Goal: Transaction & Acquisition: Purchase product/service

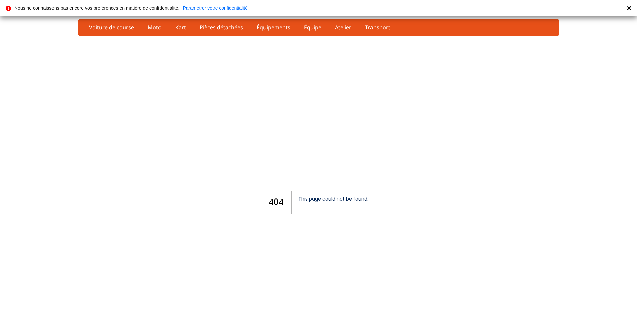
click at [100, 27] on link "Voiture de course" at bounding box center [112, 27] width 54 height 11
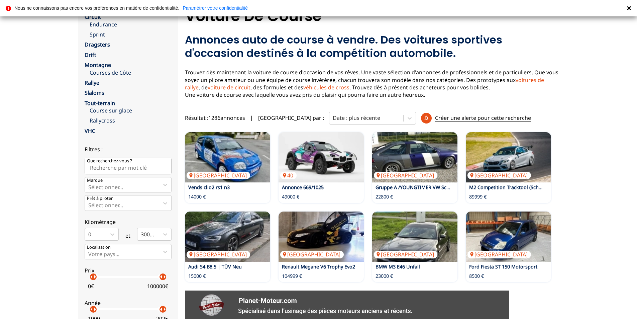
scroll to position [33, 0]
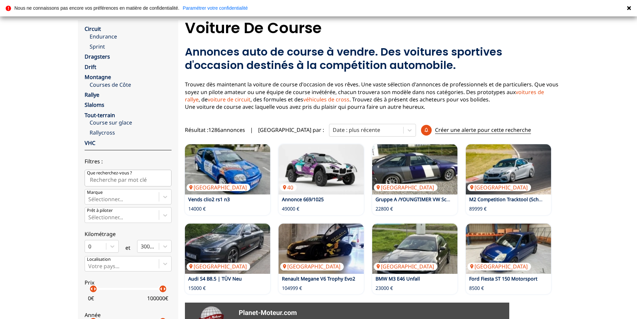
click at [95, 179] on input "Que recherchez-vous ?" at bounding box center [128, 177] width 87 height 17
type input "golf"
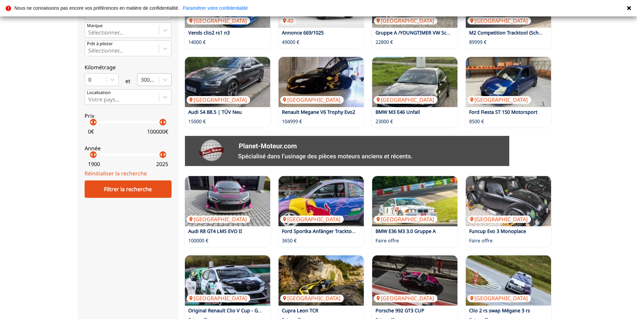
scroll to position [201, 0]
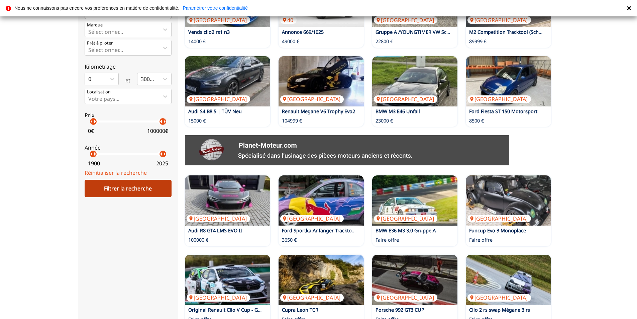
click at [138, 190] on div "Filtrer la recherche" at bounding box center [128, 187] width 87 height 17
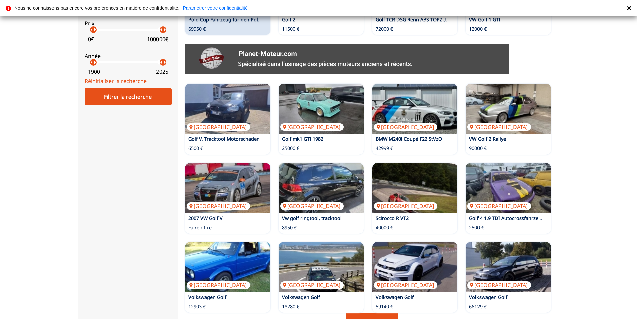
scroll to position [334, 0]
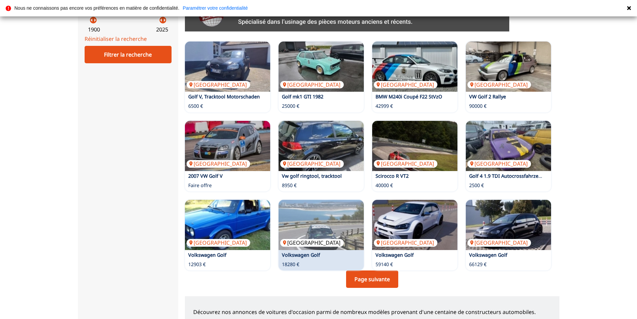
click at [327, 229] on img at bounding box center [320, 225] width 85 height 50
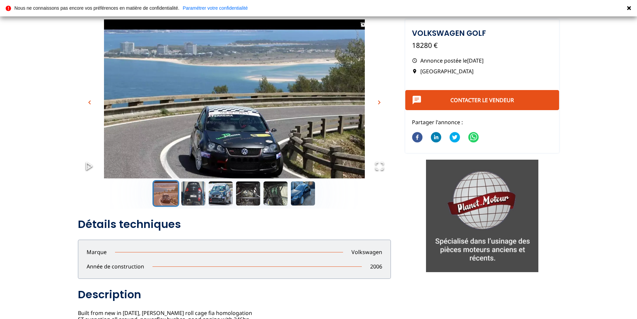
scroll to position [33, 0]
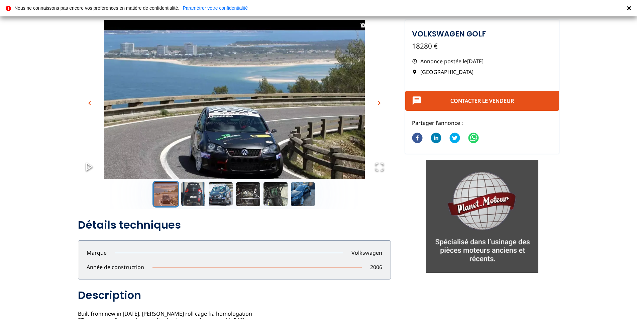
click at [378, 102] on span "chevron_right" at bounding box center [379, 103] width 8 height 8
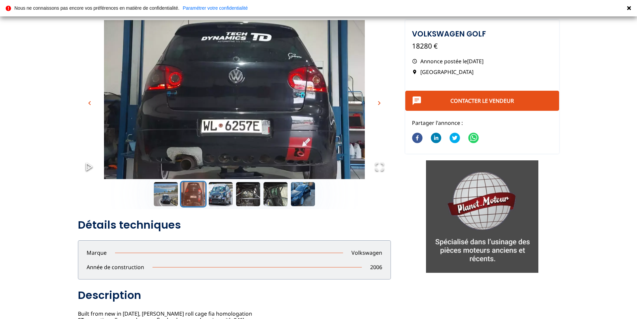
click at [378, 102] on span "chevron_right" at bounding box center [379, 103] width 8 height 8
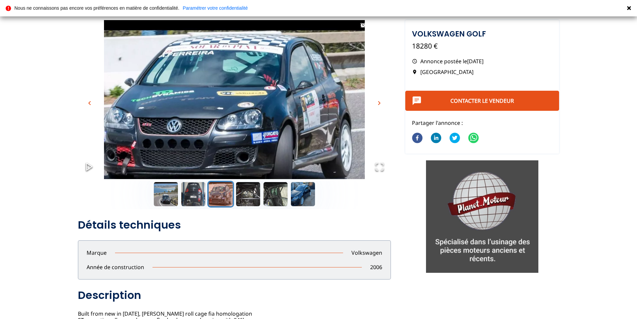
click at [378, 102] on span "chevron_right" at bounding box center [379, 103] width 8 height 8
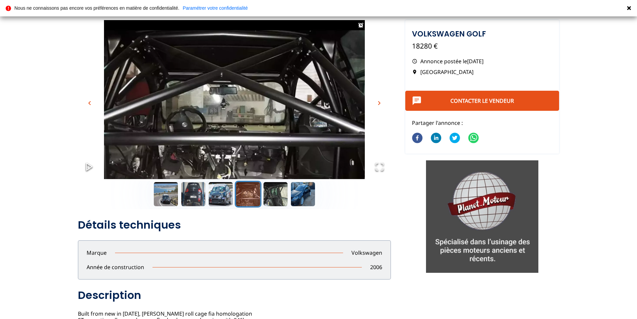
click at [378, 102] on span "chevron_right" at bounding box center [379, 103] width 8 height 8
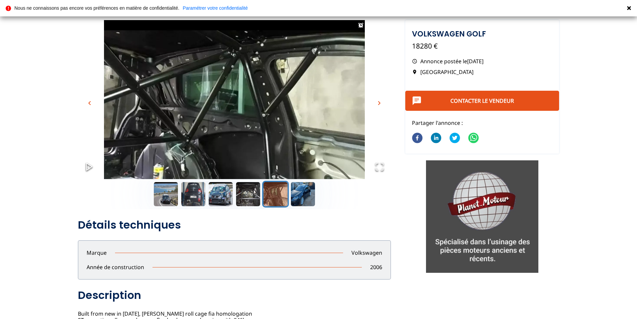
click at [378, 102] on span "chevron_right" at bounding box center [379, 103] width 8 height 8
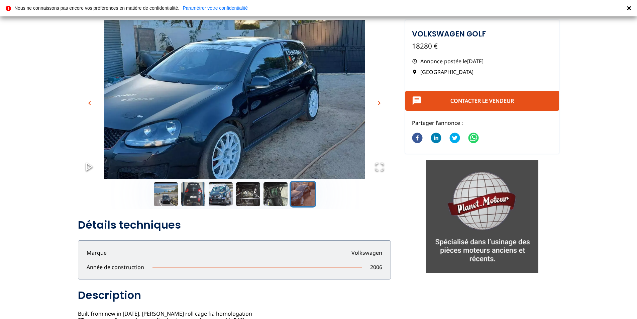
click at [378, 102] on span "chevron_right" at bounding box center [379, 103] width 8 height 8
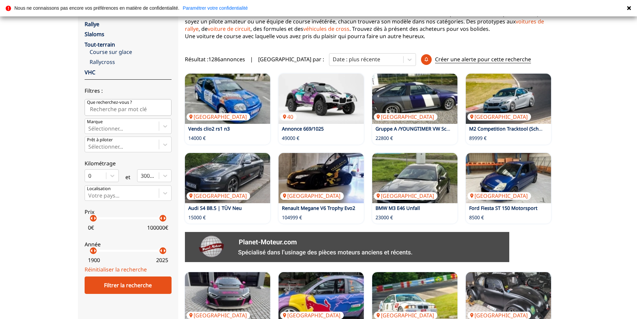
scroll to position [67, 0]
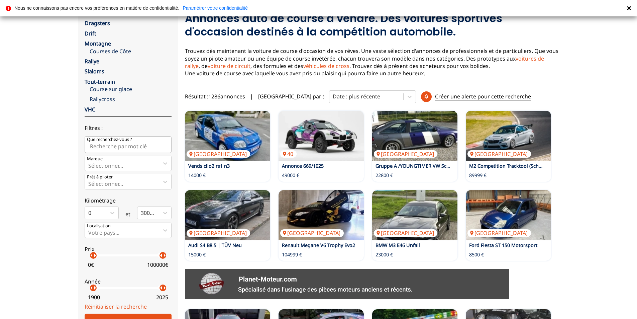
click at [110, 147] on input "Que recherchez-vous ?" at bounding box center [128, 144] width 87 height 17
type input "golf"
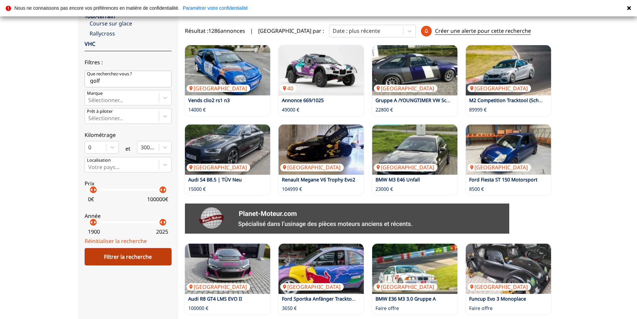
scroll to position [134, 0]
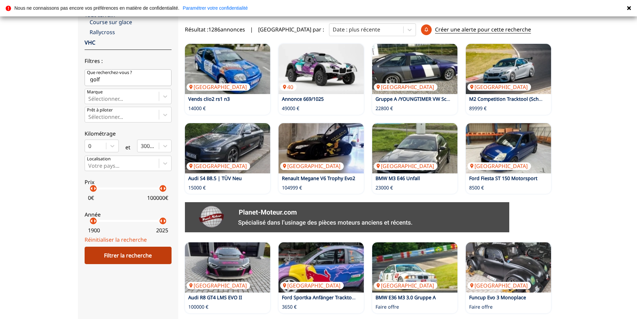
click at [133, 257] on div "Filtrer la recherche" at bounding box center [128, 254] width 87 height 17
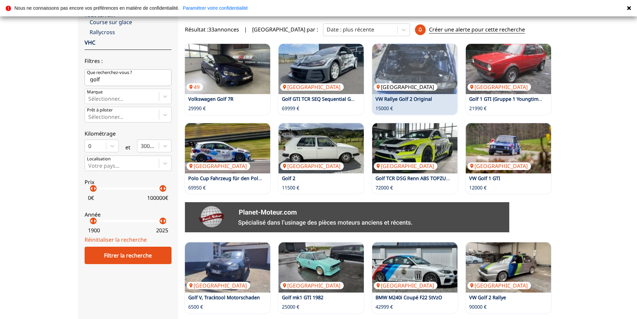
click at [417, 72] on img at bounding box center [414, 69] width 85 height 50
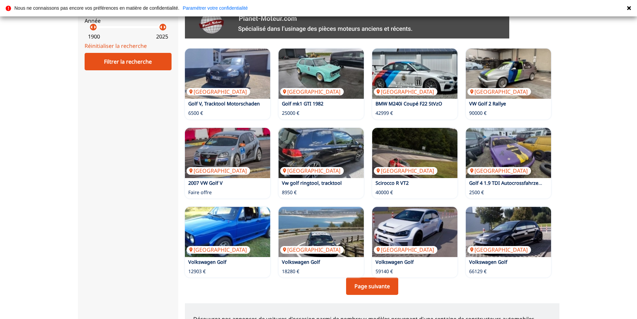
scroll to position [334, 0]
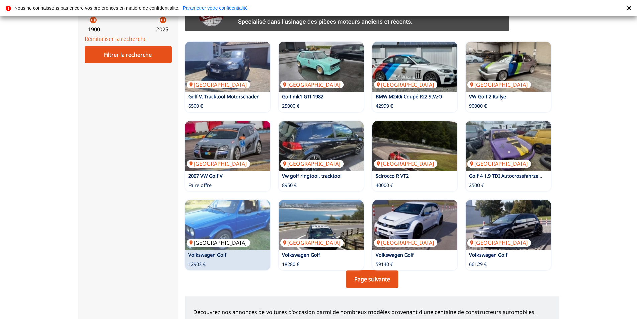
click at [238, 234] on img at bounding box center [227, 225] width 85 height 50
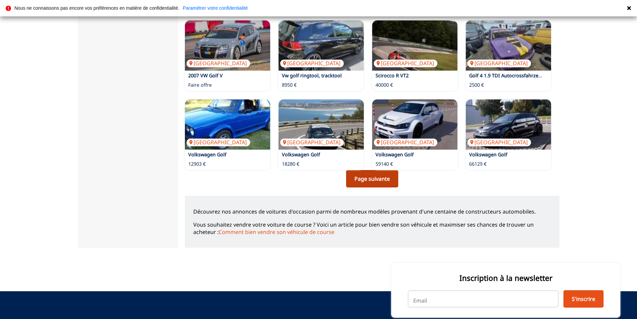
click at [371, 177] on link "Page suivante" at bounding box center [372, 178] width 52 height 17
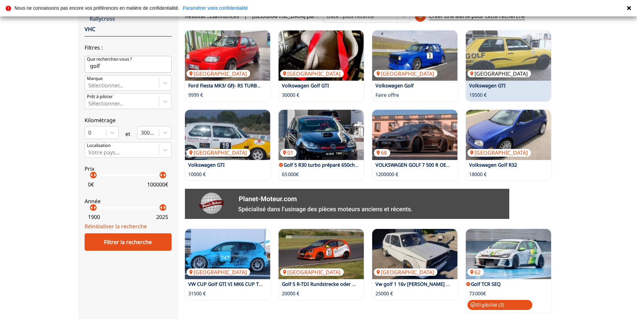
scroll to position [201, 0]
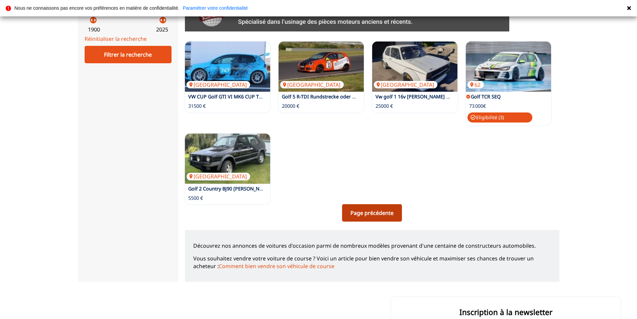
click at [380, 212] on link "Page précédente" at bounding box center [372, 212] width 60 height 17
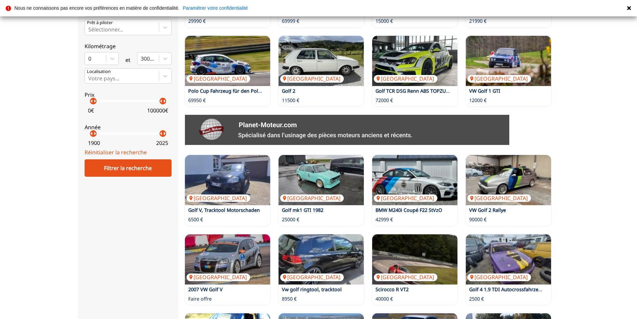
scroll to position [134, 0]
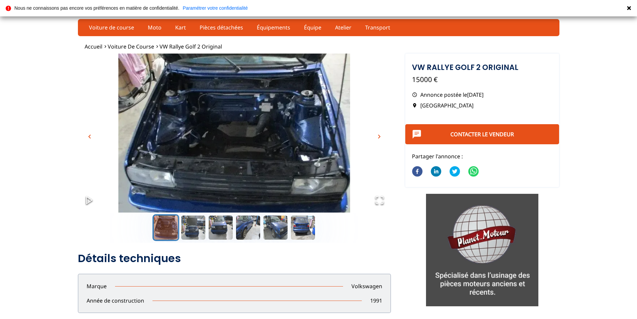
click at [379, 134] on span "chevron_right" at bounding box center [379, 136] width 8 height 8
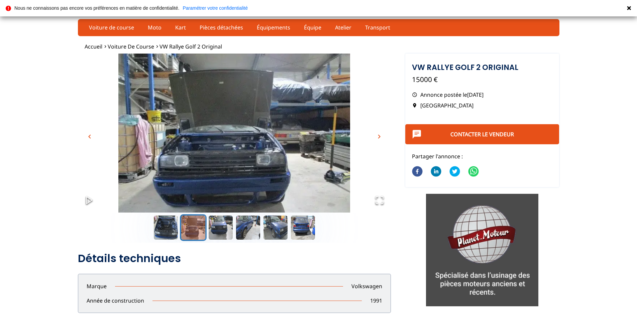
click at [379, 134] on span "chevron_right" at bounding box center [379, 136] width 8 height 8
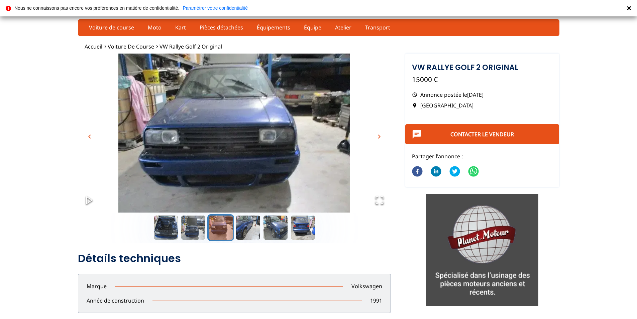
click at [379, 134] on span "chevron_right" at bounding box center [379, 136] width 8 height 8
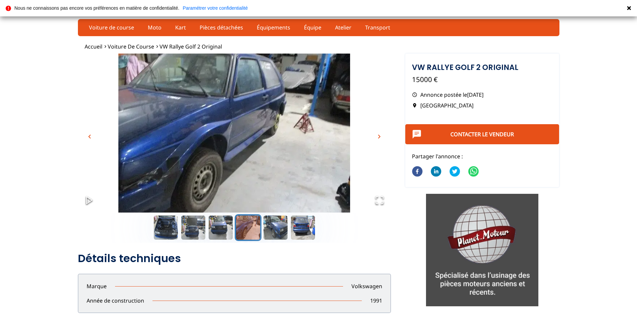
click at [379, 134] on span "chevron_right" at bounding box center [379, 136] width 8 height 8
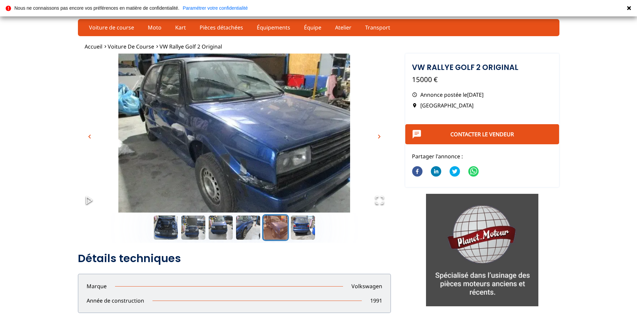
click at [379, 134] on span "chevron_right" at bounding box center [379, 136] width 8 height 8
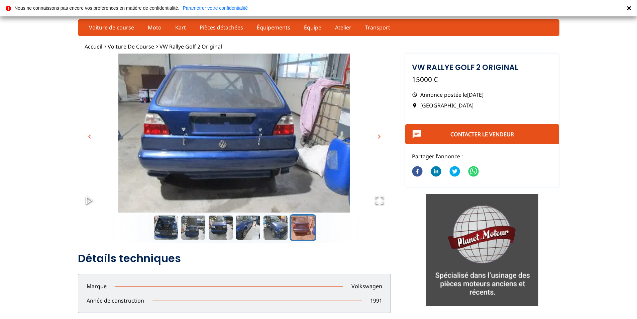
click at [380, 137] on span "chevron_right" at bounding box center [379, 136] width 8 height 8
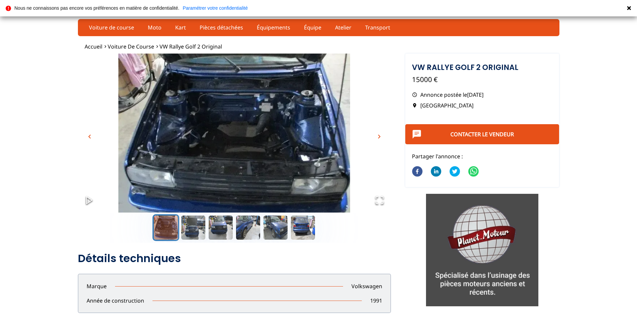
click at [380, 137] on span "chevron_right" at bounding box center [379, 136] width 8 height 8
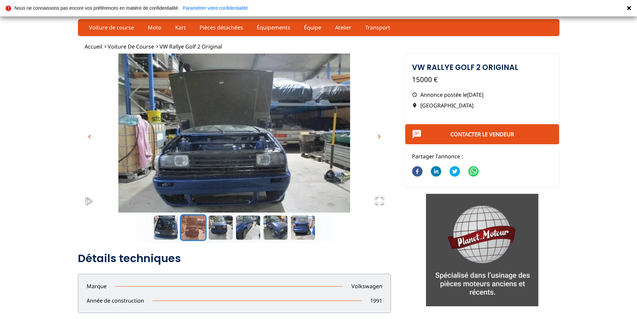
click at [380, 137] on span "chevron_right" at bounding box center [379, 136] width 8 height 8
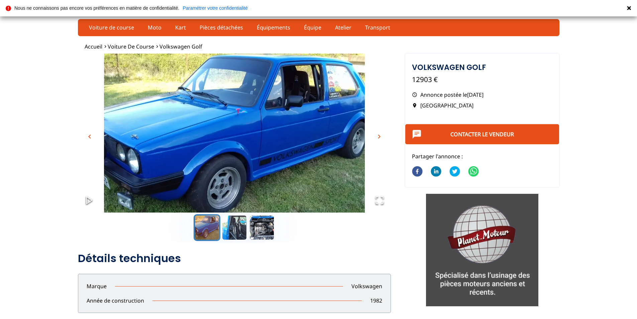
click at [378, 137] on span "chevron_right" at bounding box center [379, 136] width 8 height 8
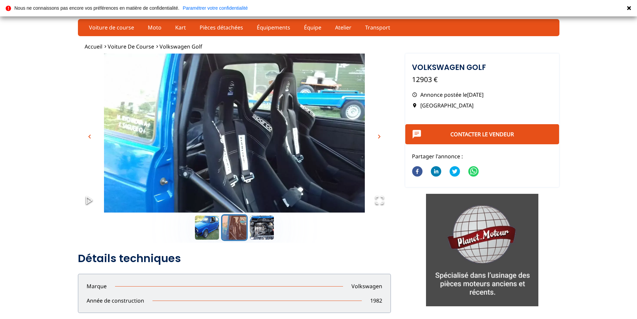
click at [378, 137] on span "chevron_right" at bounding box center [379, 136] width 8 height 8
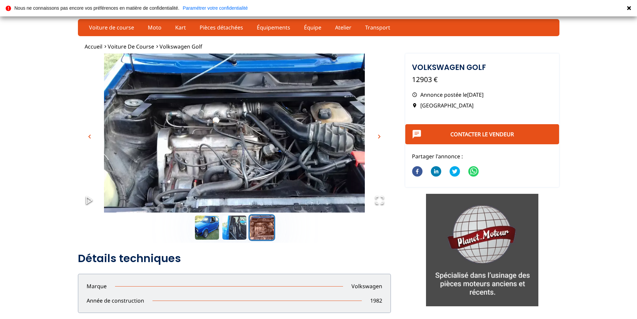
click at [378, 137] on span "chevron_right" at bounding box center [379, 136] width 8 height 8
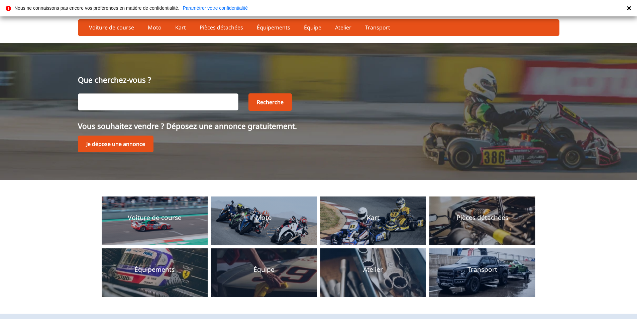
click at [131, 104] on input "text" at bounding box center [158, 101] width 160 height 17
type input "golf"
click at [264, 105] on button "Recherche" at bounding box center [269, 101] width 43 height 17
